Goal: Task Accomplishment & Management: Manage account settings

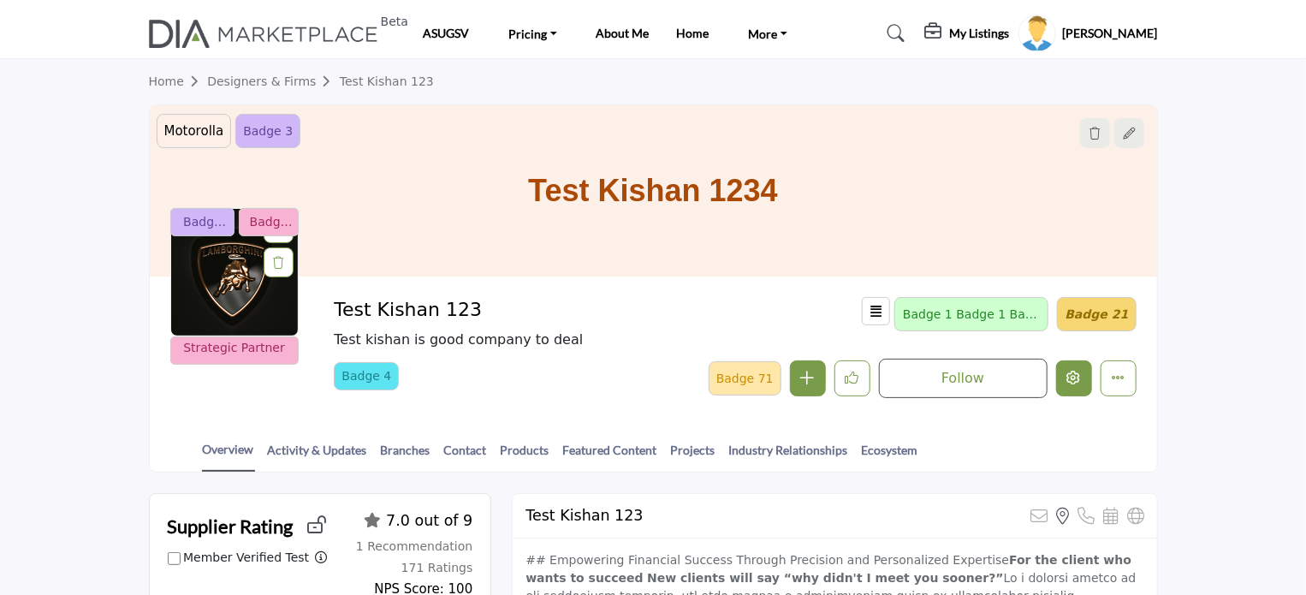
click at [1072, 377] on icon "Edit company" at bounding box center [1074, 378] width 14 height 14
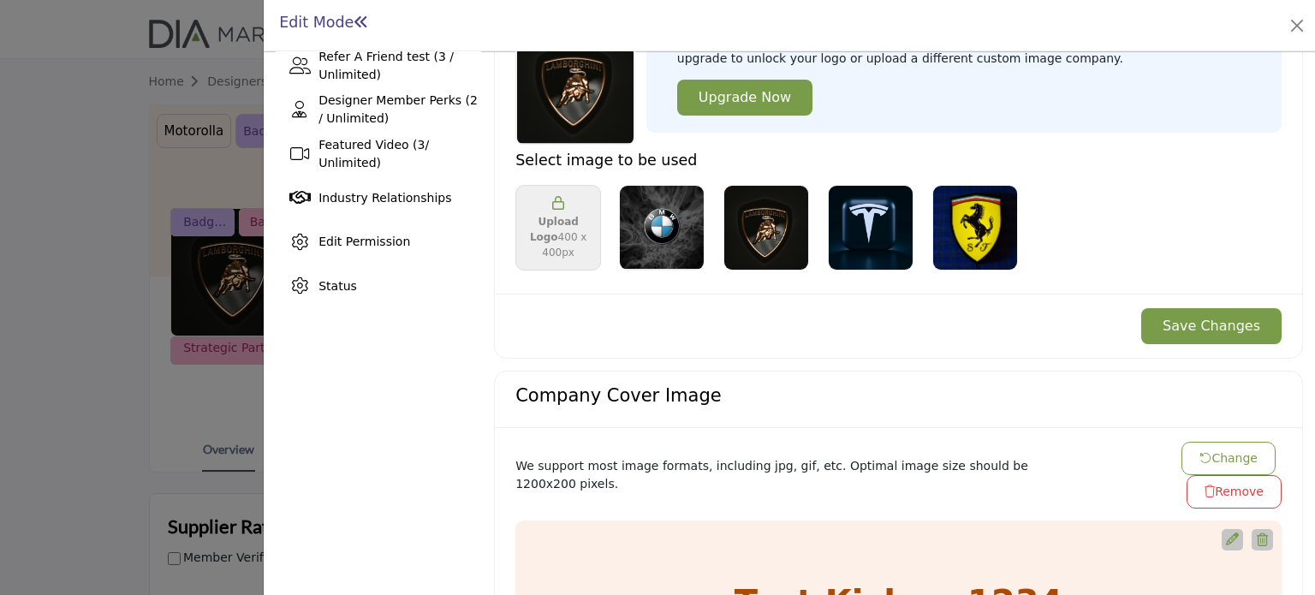
scroll to position [428, 0]
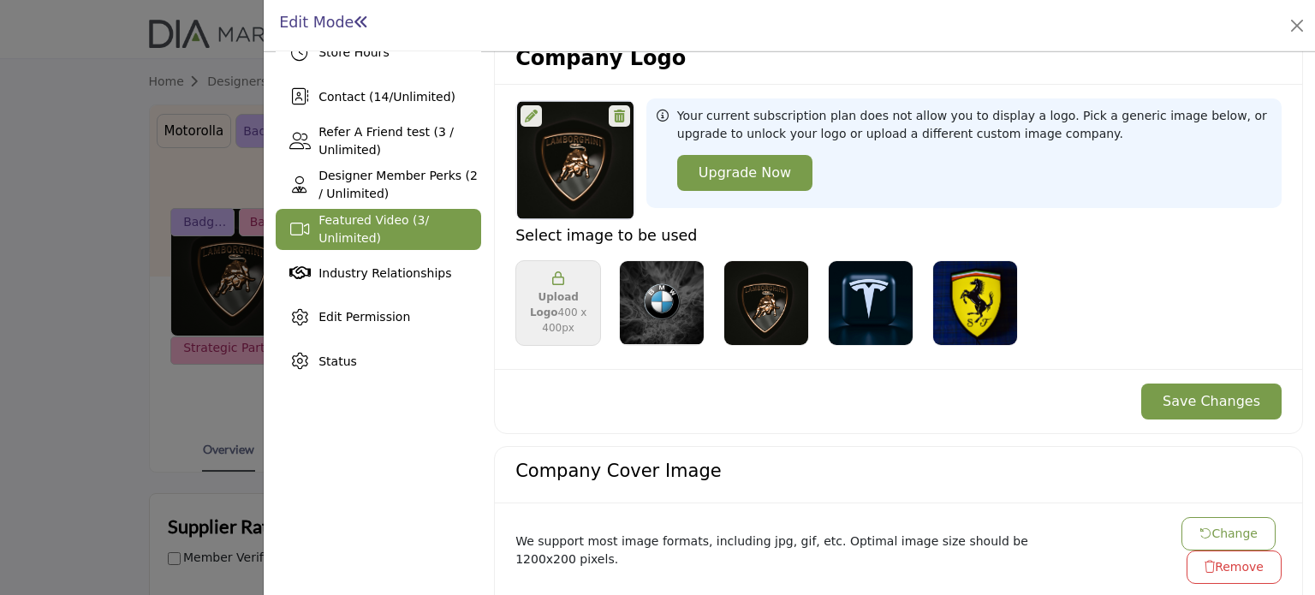
click at [356, 229] on span "Featured Video ( 3 / Unlimited)" at bounding box center [373, 229] width 110 height 32
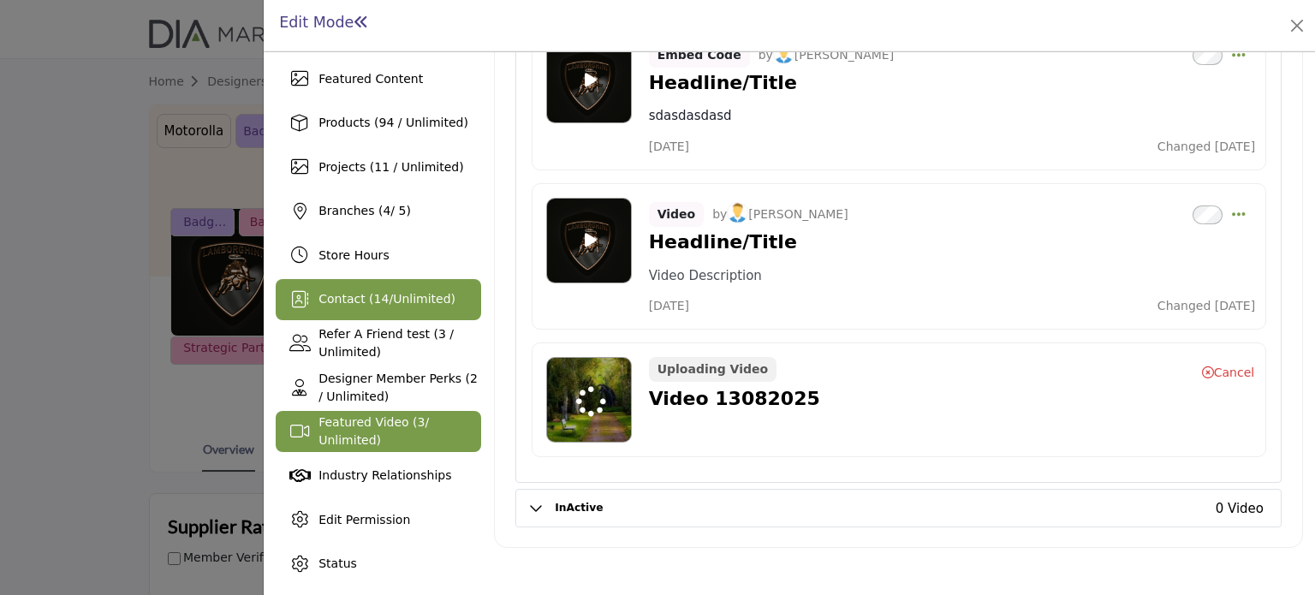
click at [360, 298] on span "Contact ( 14 / Unlimited )" at bounding box center [386, 299] width 137 height 14
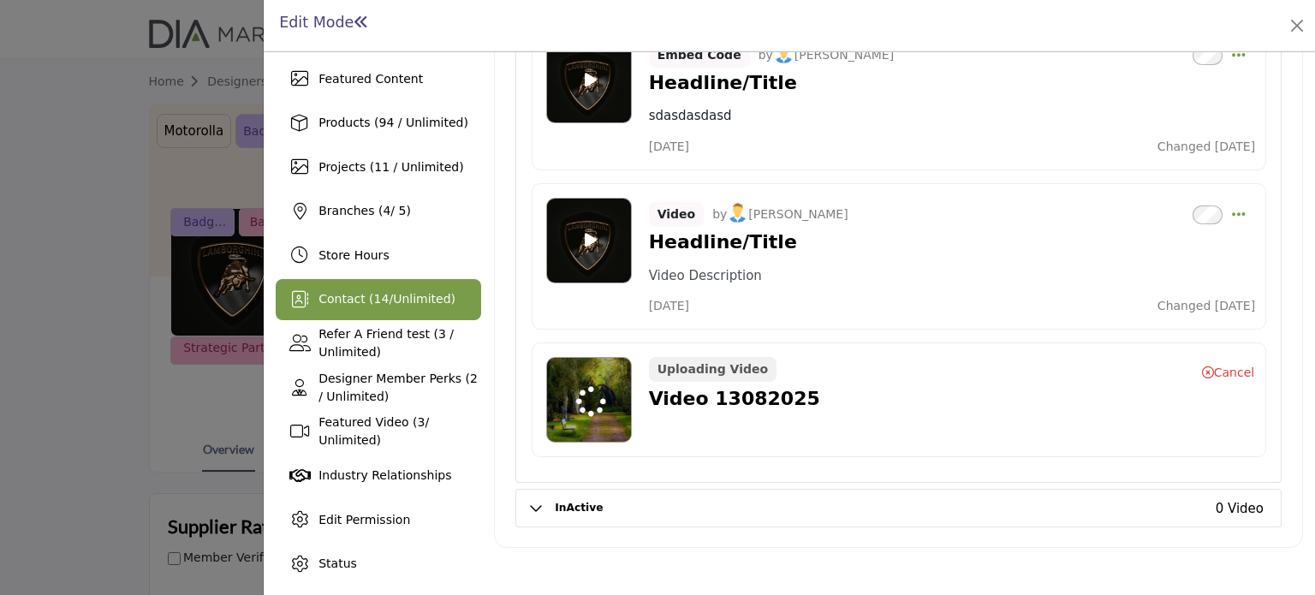
scroll to position [226, 0]
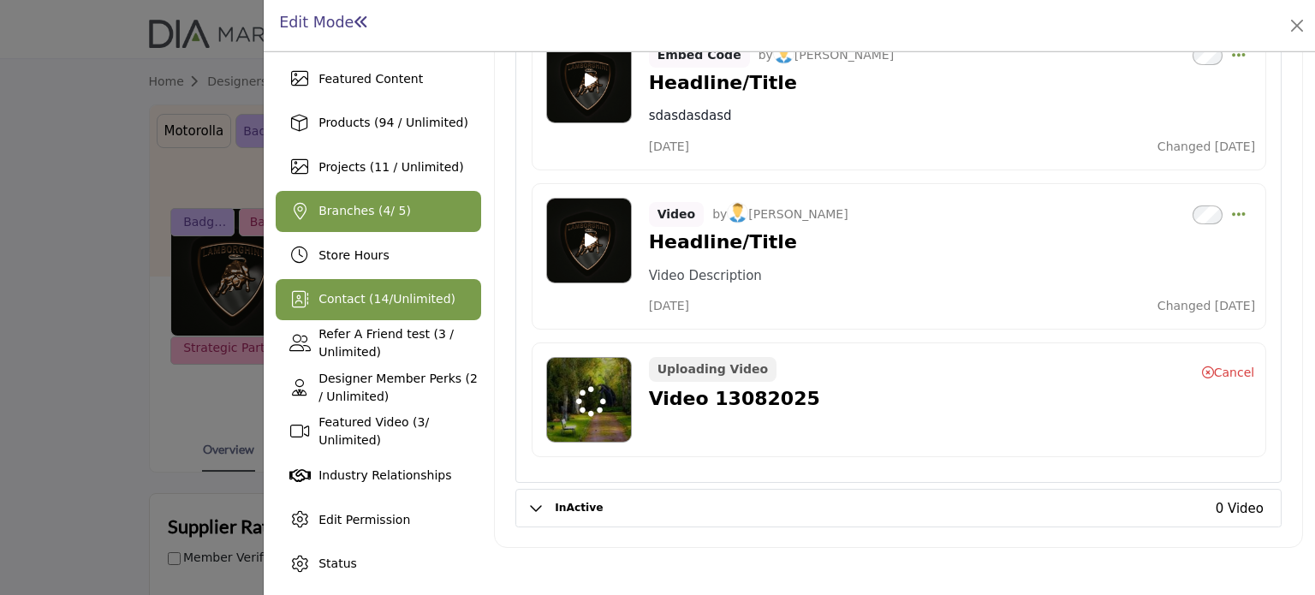
click at [359, 208] on span "Branches ( 4 / 5)" at bounding box center [364, 211] width 92 height 14
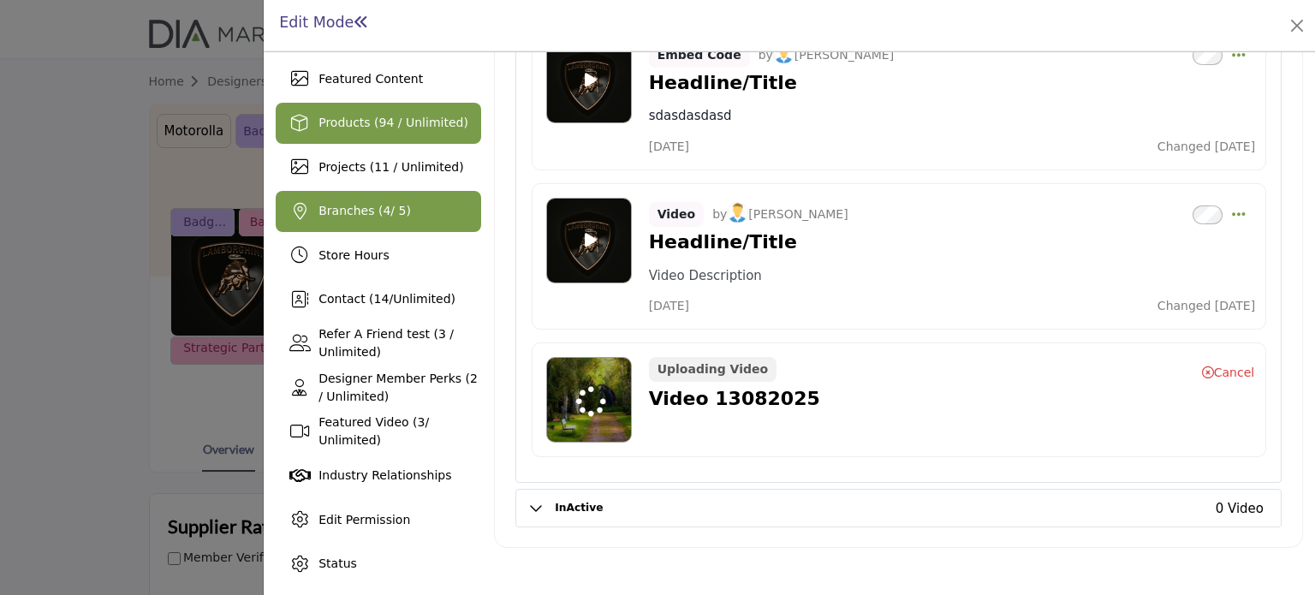
click at [370, 118] on span "Products (94 / Unlimited)" at bounding box center [393, 123] width 150 height 14
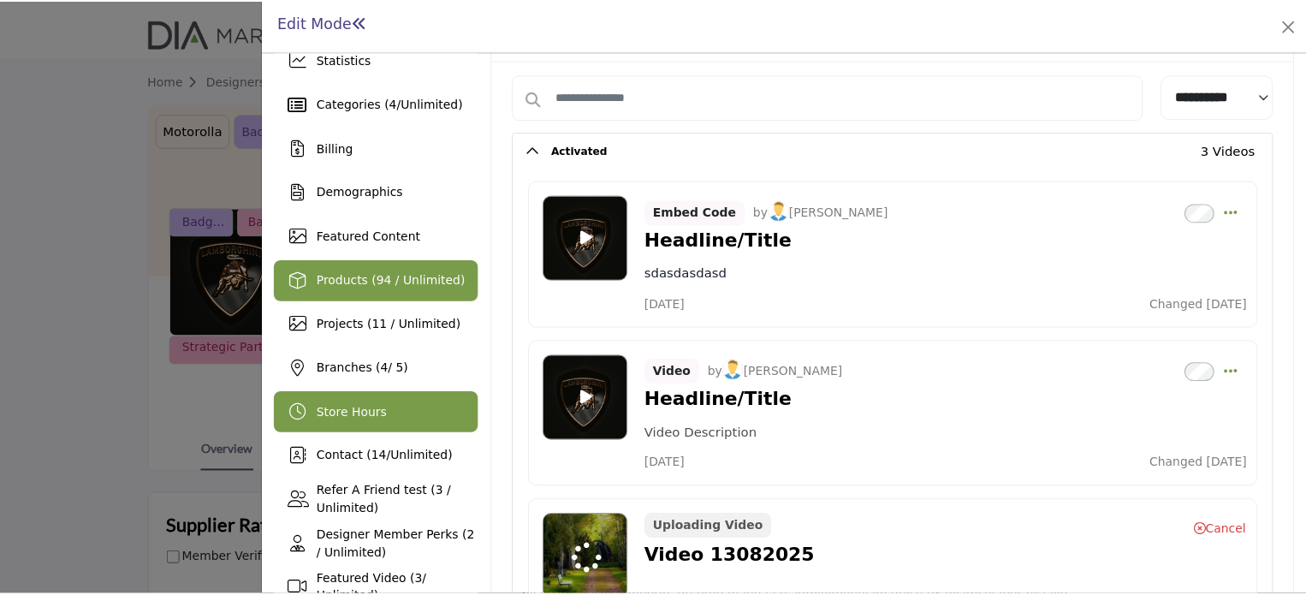
scroll to position [86, 0]
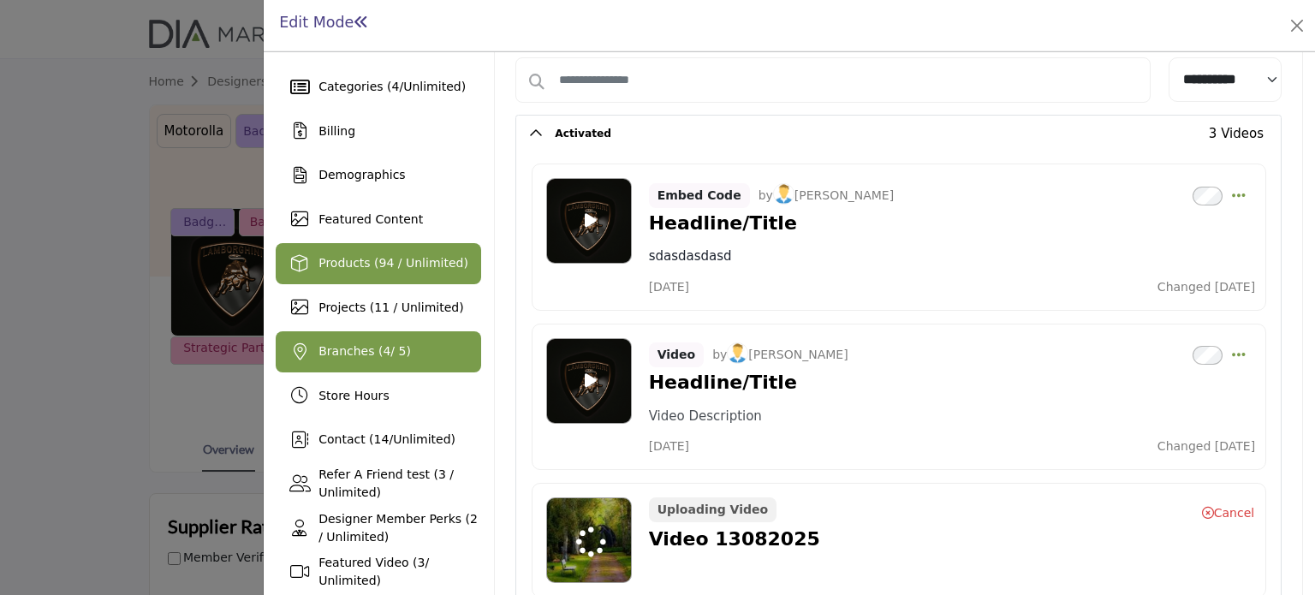
click at [347, 350] on span "Branches ( 4 / 5)" at bounding box center [364, 351] width 92 height 14
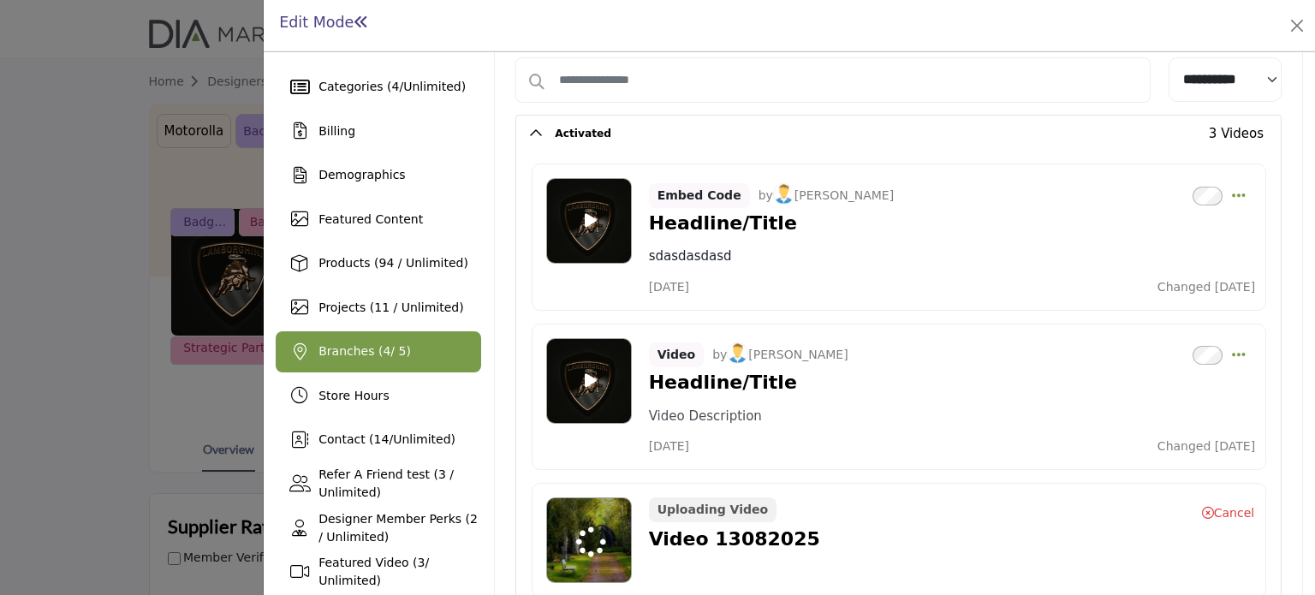
click at [63, 237] on div at bounding box center [657, 297] width 1315 height 595
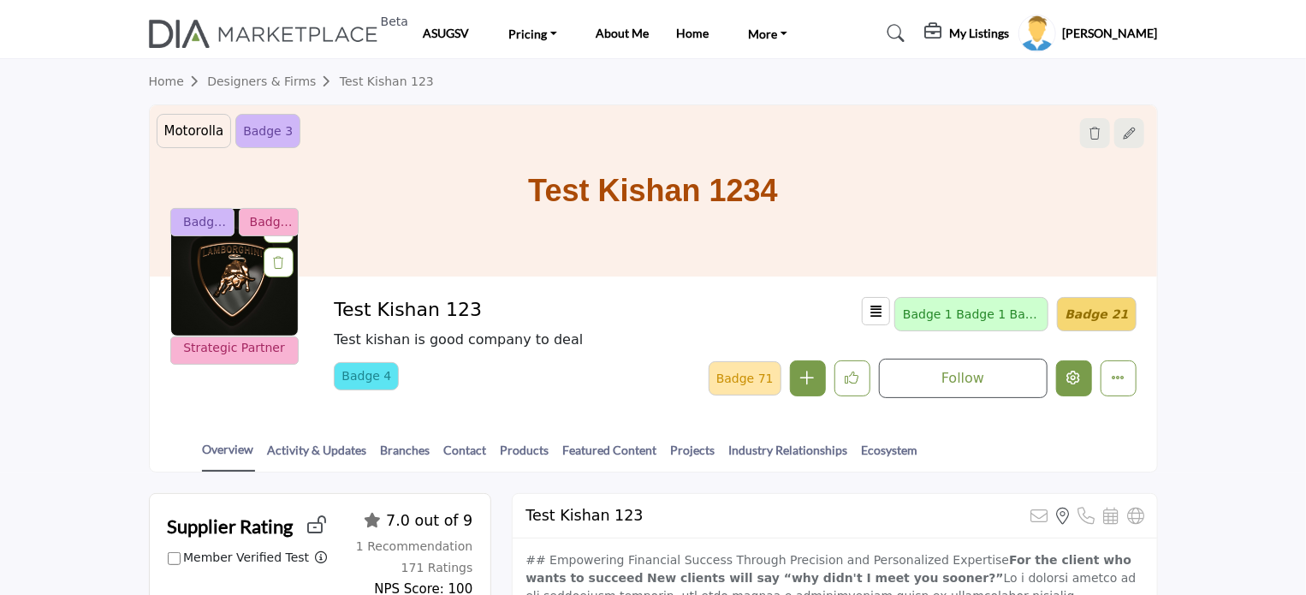
click at [1083, 380] on button "Edit company" at bounding box center [1074, 378] width 36 height 36
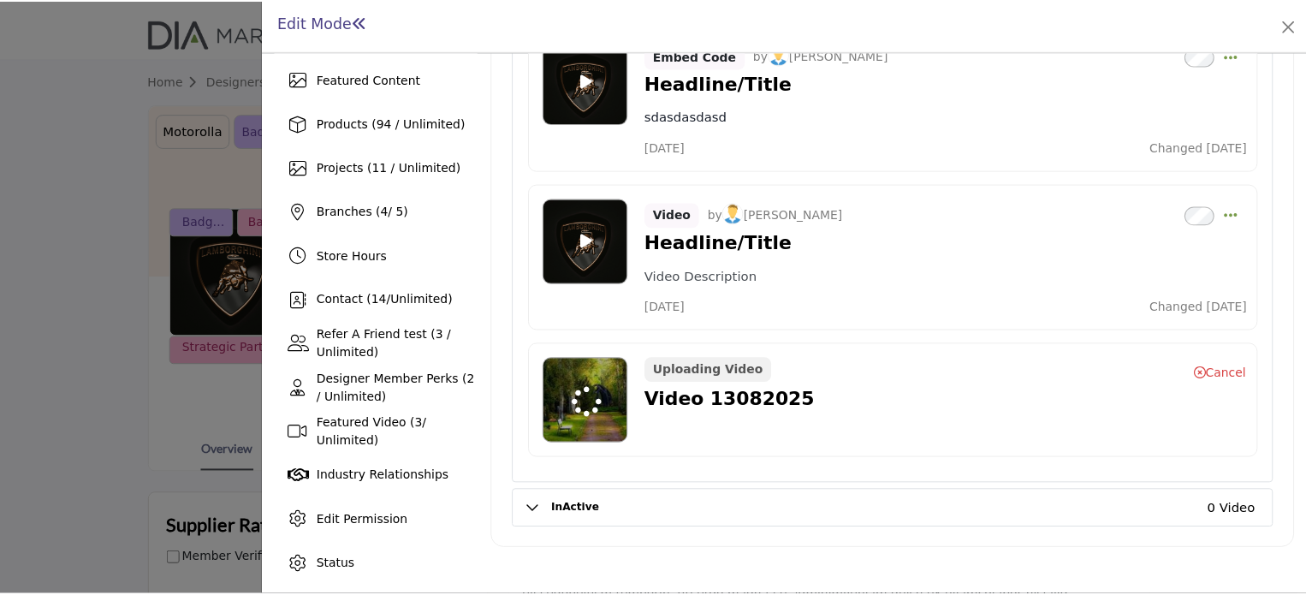
scroll to position [226, 0]
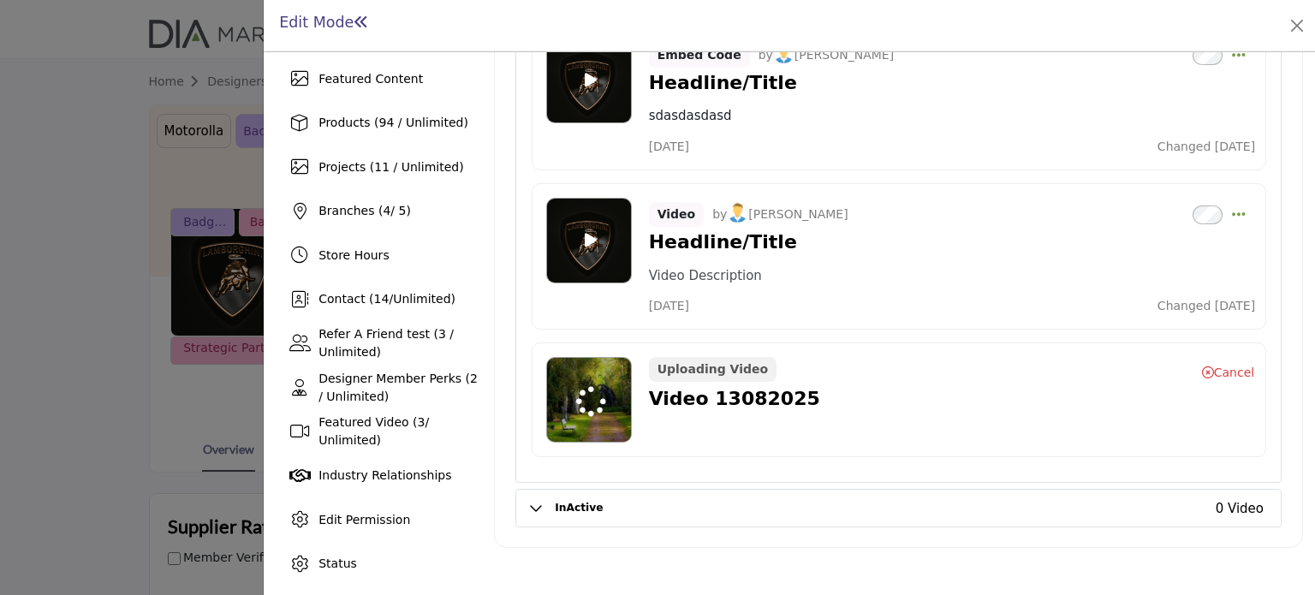
click at [89, 112] on div at bounding box center [657, 297] width 1315 height 595
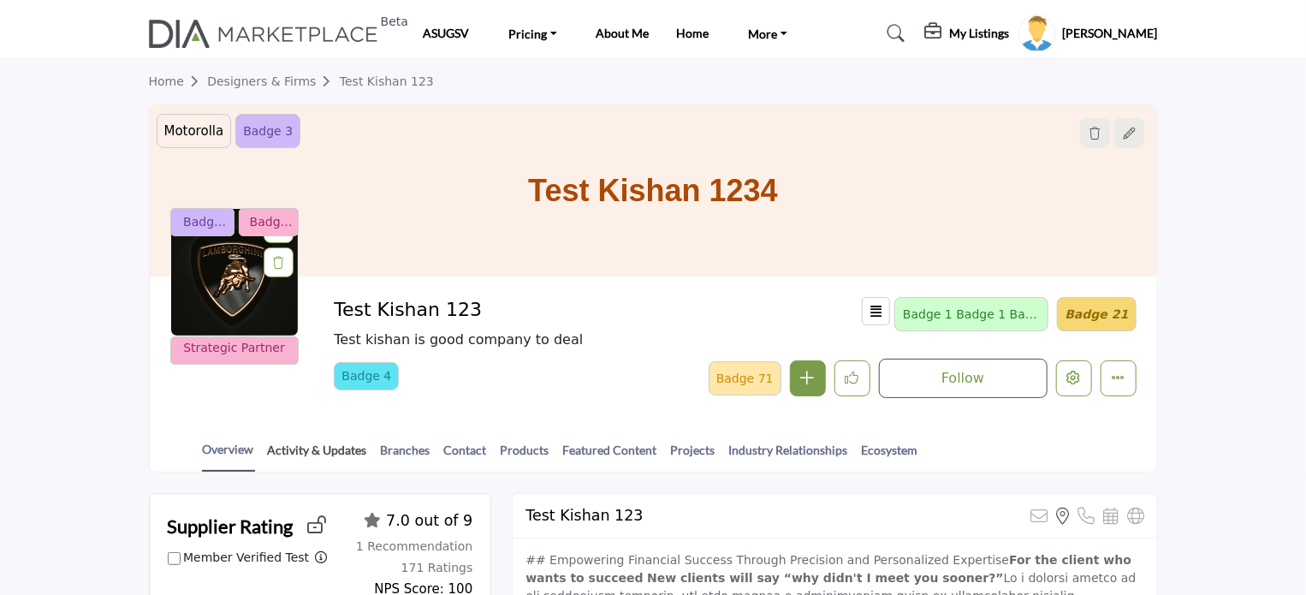
click at [310, 449] on link "Activity & Updates" at bounding box center [317, 456] width 101 height 30
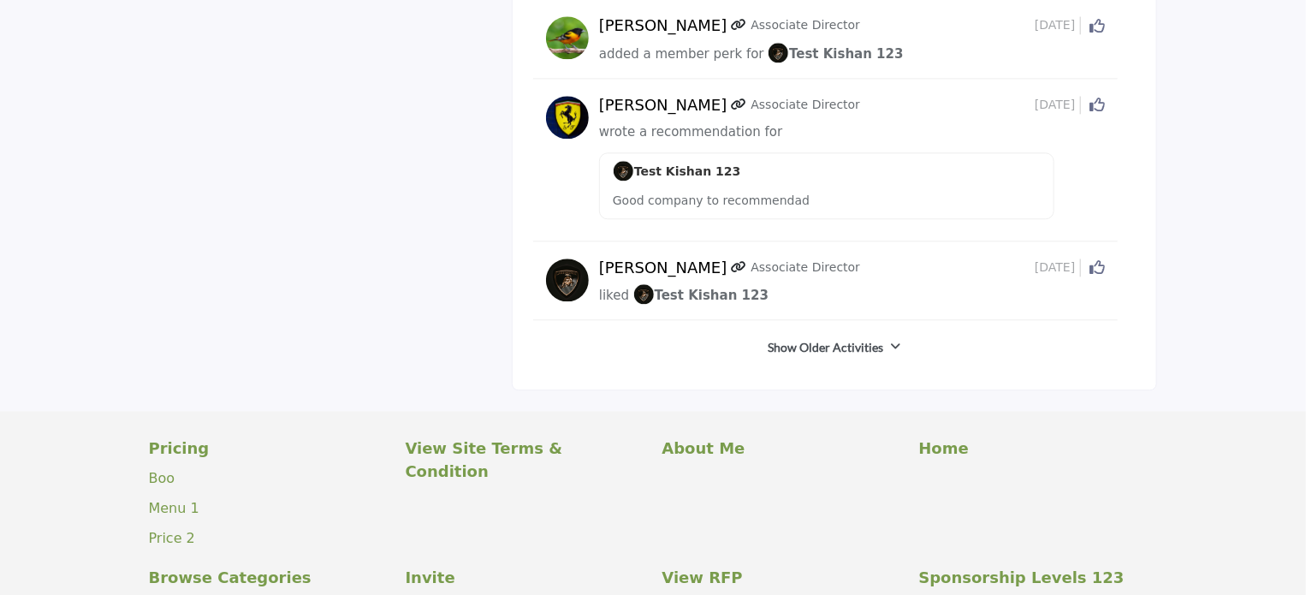
scroll to position [1969, 0]
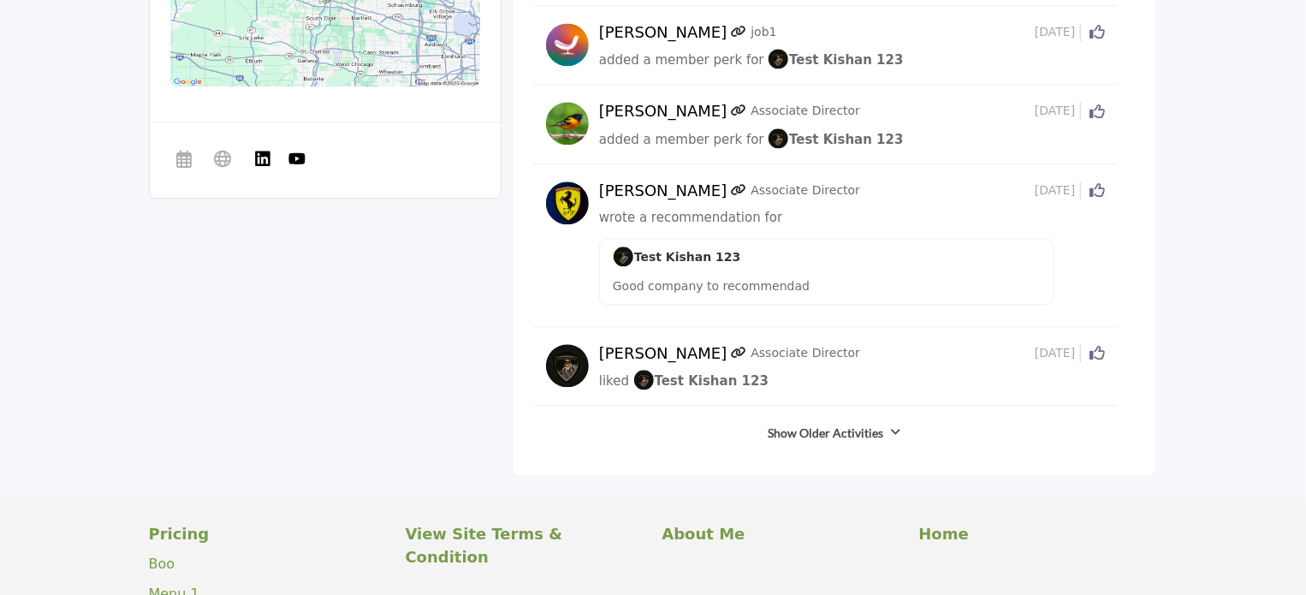
click at [825, 425] on link "Show Older Activities" at bounding box center [827, 433] width 116 height 17
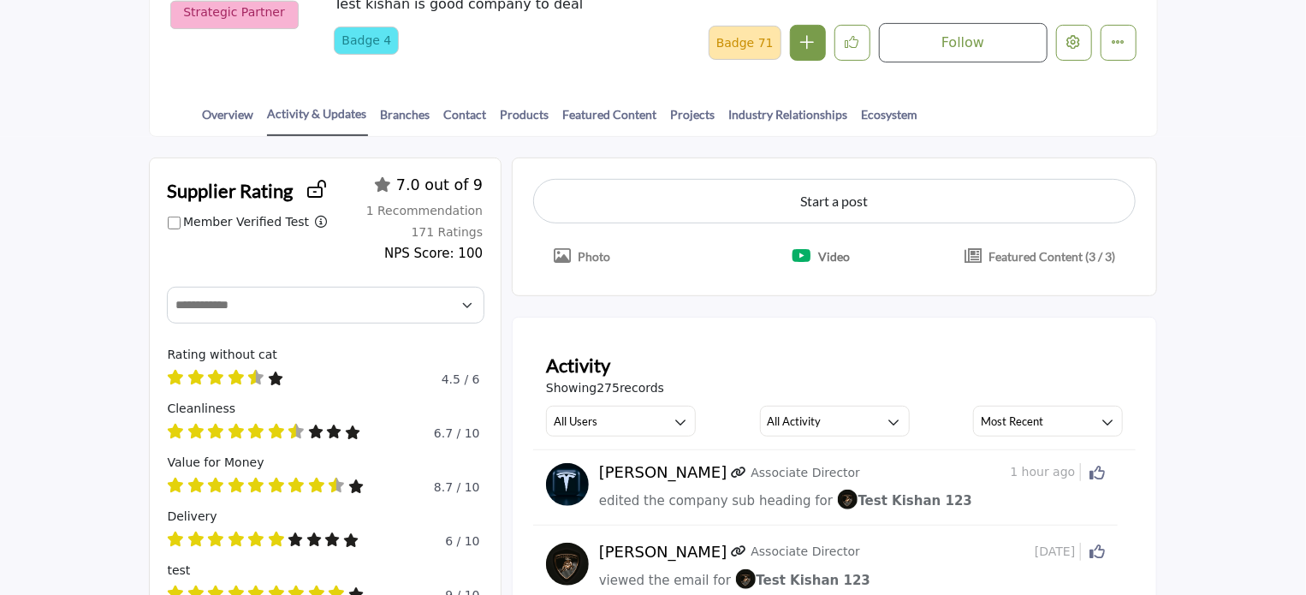
scroll to position [0, 0]
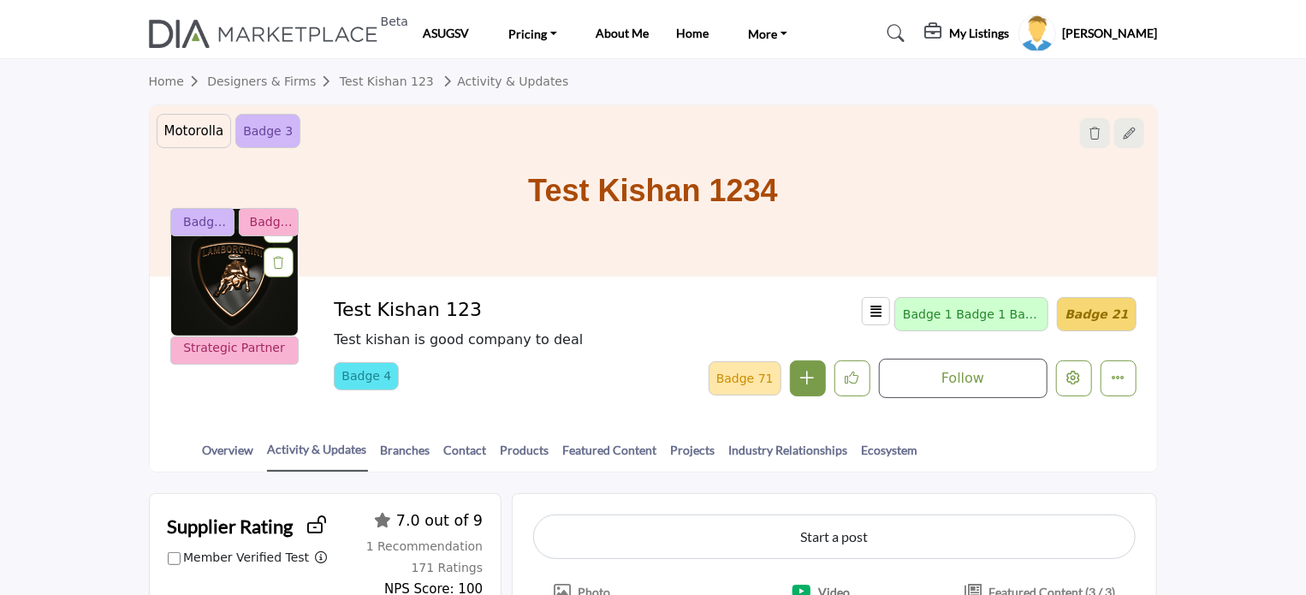
click at [99, 96] on section "Home Designers & Firms Test Kishan 123 Activity & Updates Motorolla testing bad…" at bounding box center [653, 265] width 1306 height 413
click at [311, 37] on img at bounding box center [268, 34] width 239 height 28
